Goal: Navigation & Orientation: Understand site structure

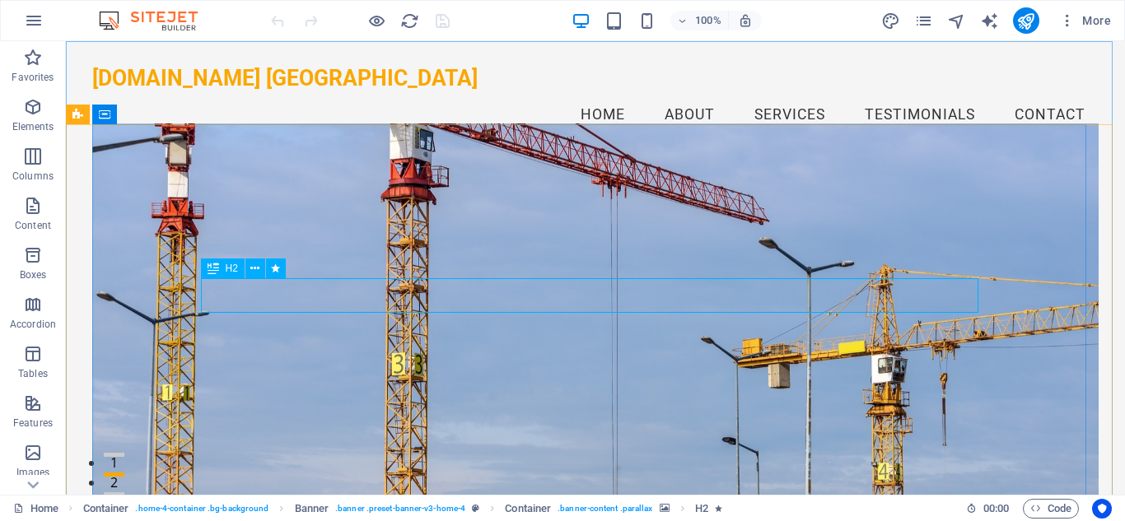
click at [213, 269] on icon at bounding box center [213, 269] width 12 height 20
click at [252, 265] on icon at bounding box center [254, 268] width 9 height 17
click at [1098, 204] on div "Welcome to Electric Store PK Your One-Stop Shop for Quality Electrical Supplies" at bounding box center [595, 467] width 1059 height 622
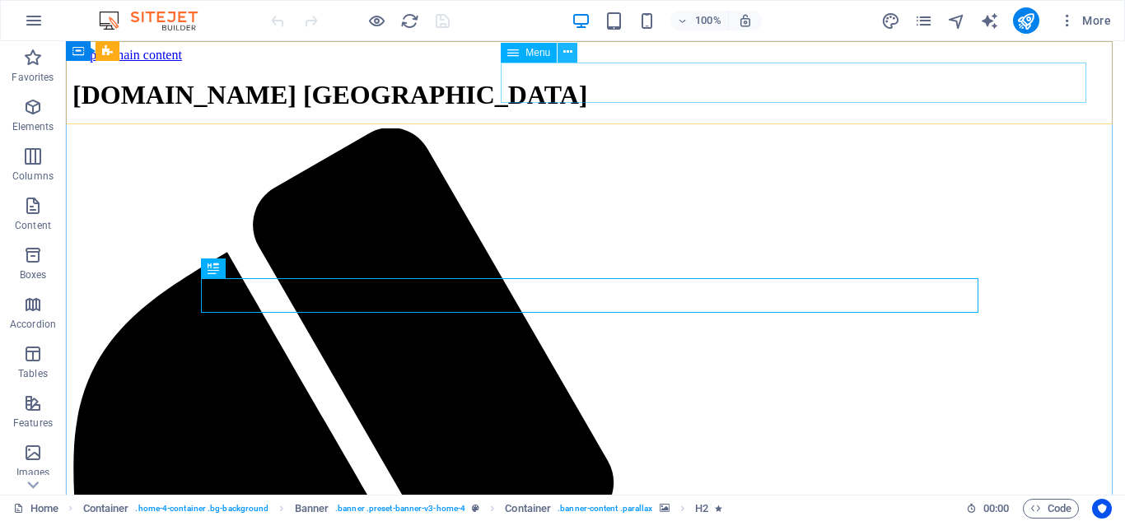
click at [571, 49] on icon at bounding box center [567, 52] width 9 height 17
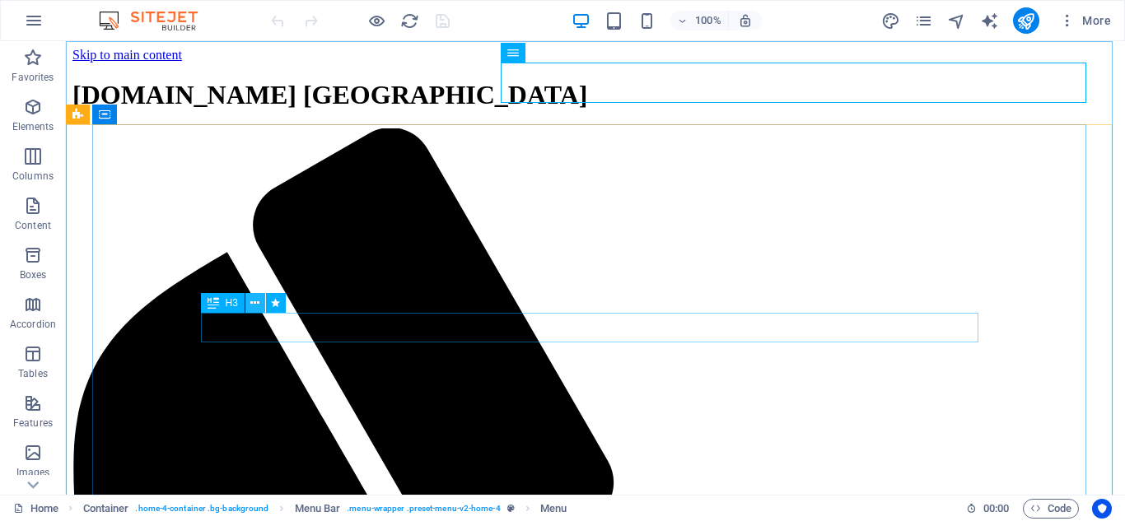
click at [256, 302] on icon at bounding box center [254, 303] width 9 height 17
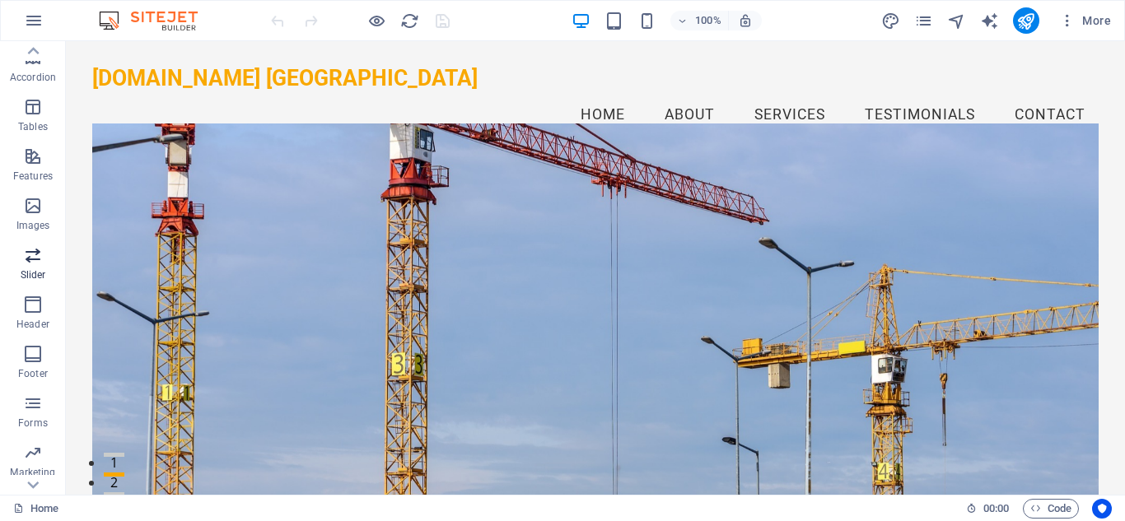
scroll to position [287, 0]
